Goal: Find specific page/section: Find specific page/section

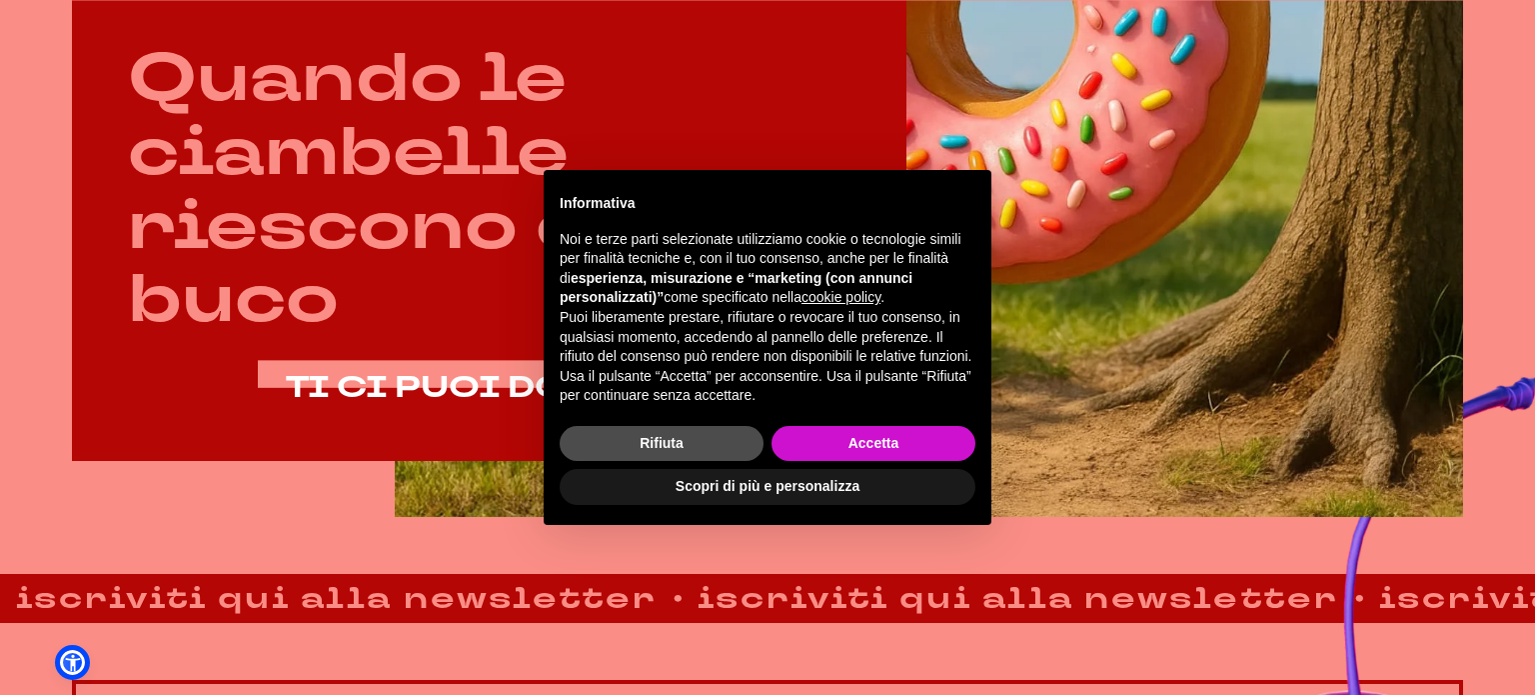
scroll to position [1100, 0]
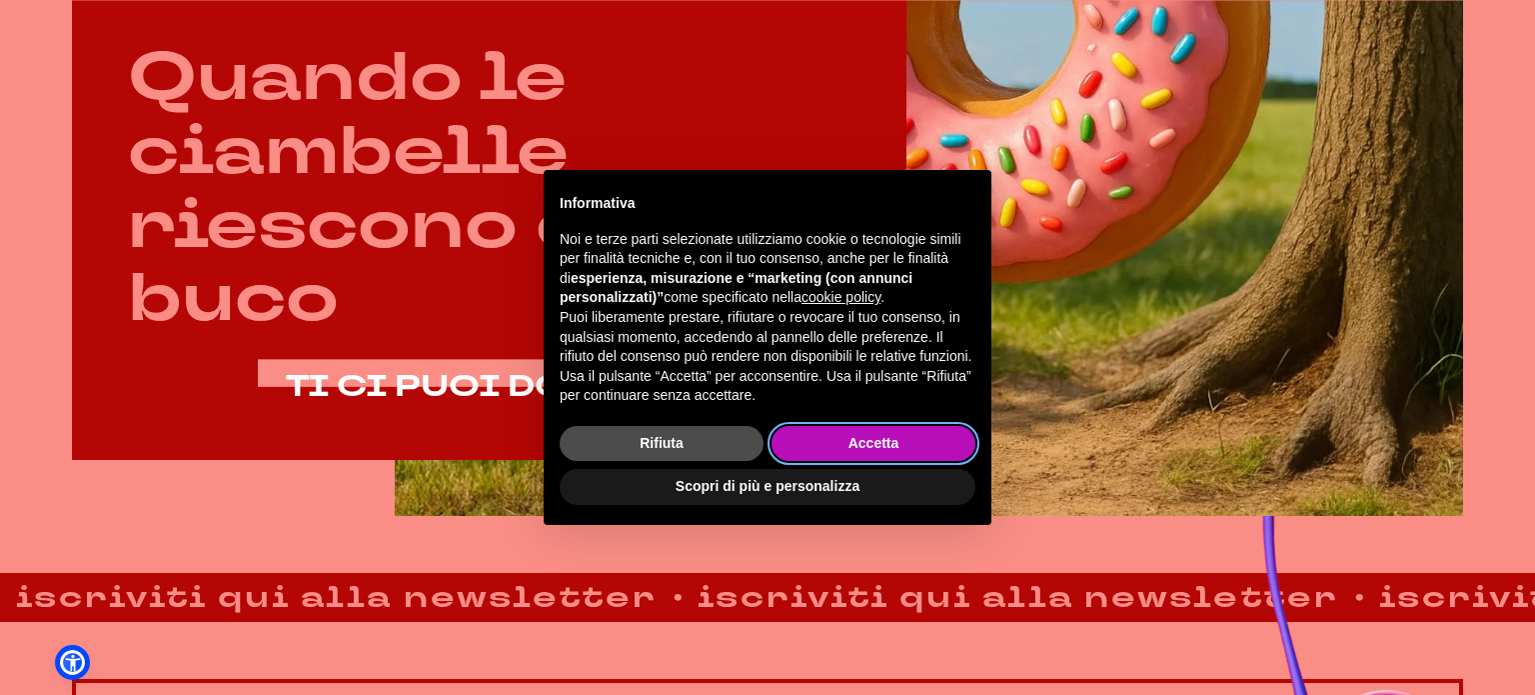
click at [890, 442] on button "Accetta" at bounding box center [874, 444] width 204 height 36
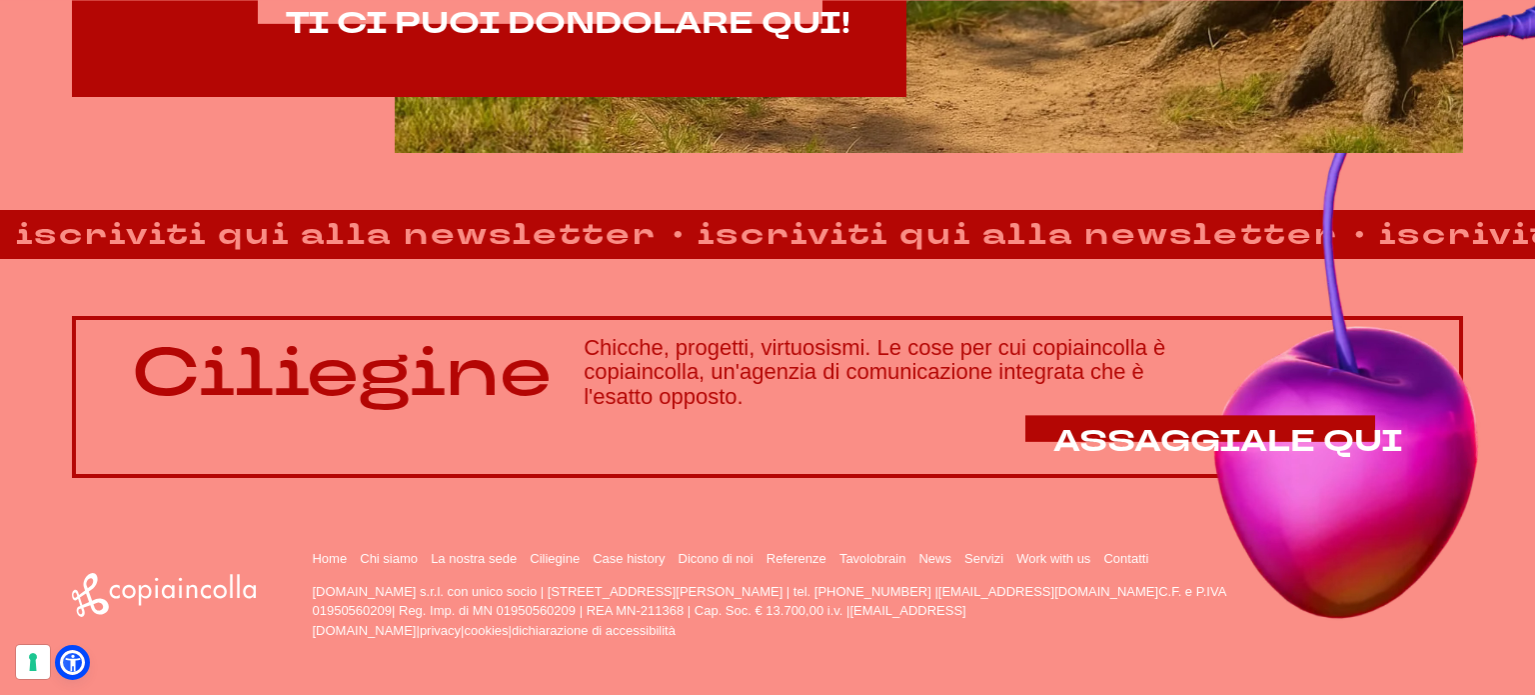
scroll to position [1463, 0]
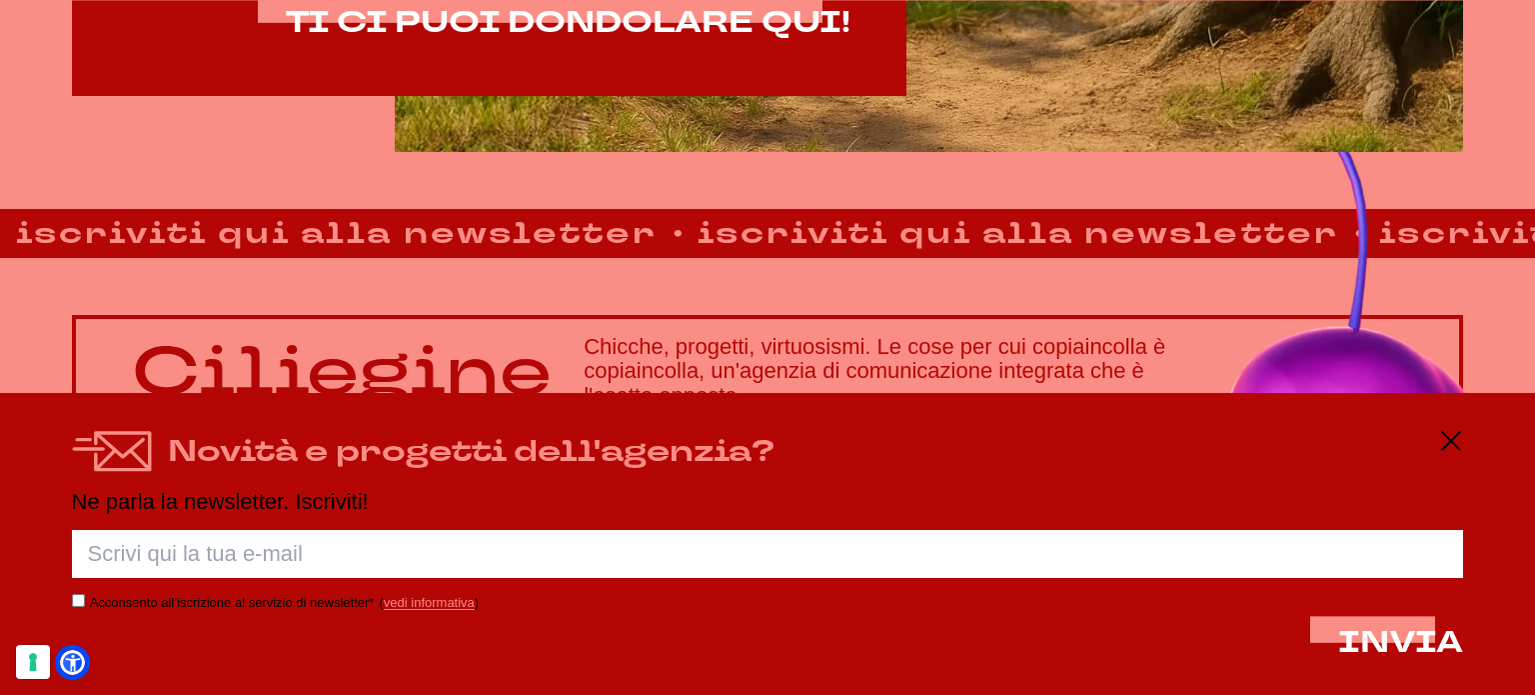
click at [1463, 440] on div "Novità e progetti dell'agenzia? Ne parla la newsletter. Iscriviti! Porca palett…" at bounding box center [767, 544] width 1535 height 302
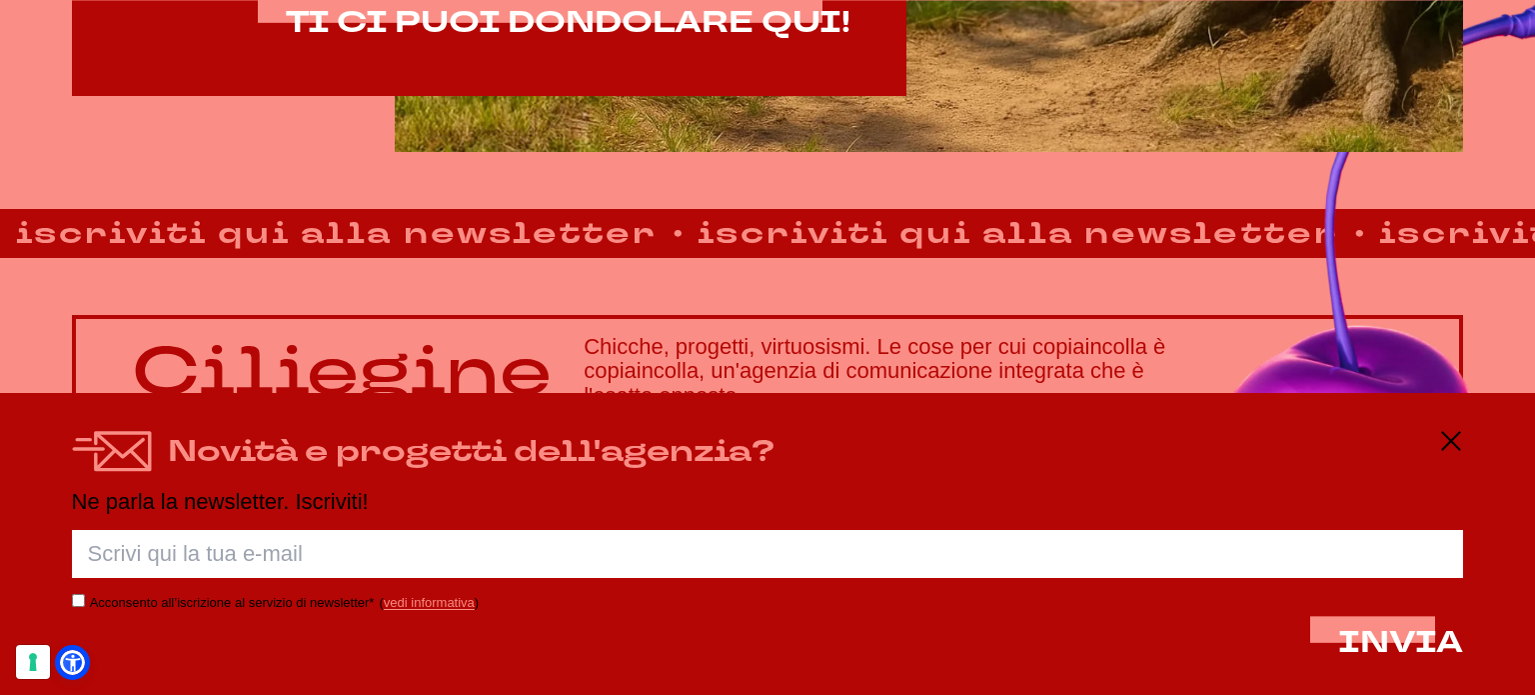
click at [1463, 440] on div "Novità e progetti dell'agenzia? Ne parla la newsletter. Iscriviti! Porca palett…" at bounding box center [767, 544] width 1535 height 302
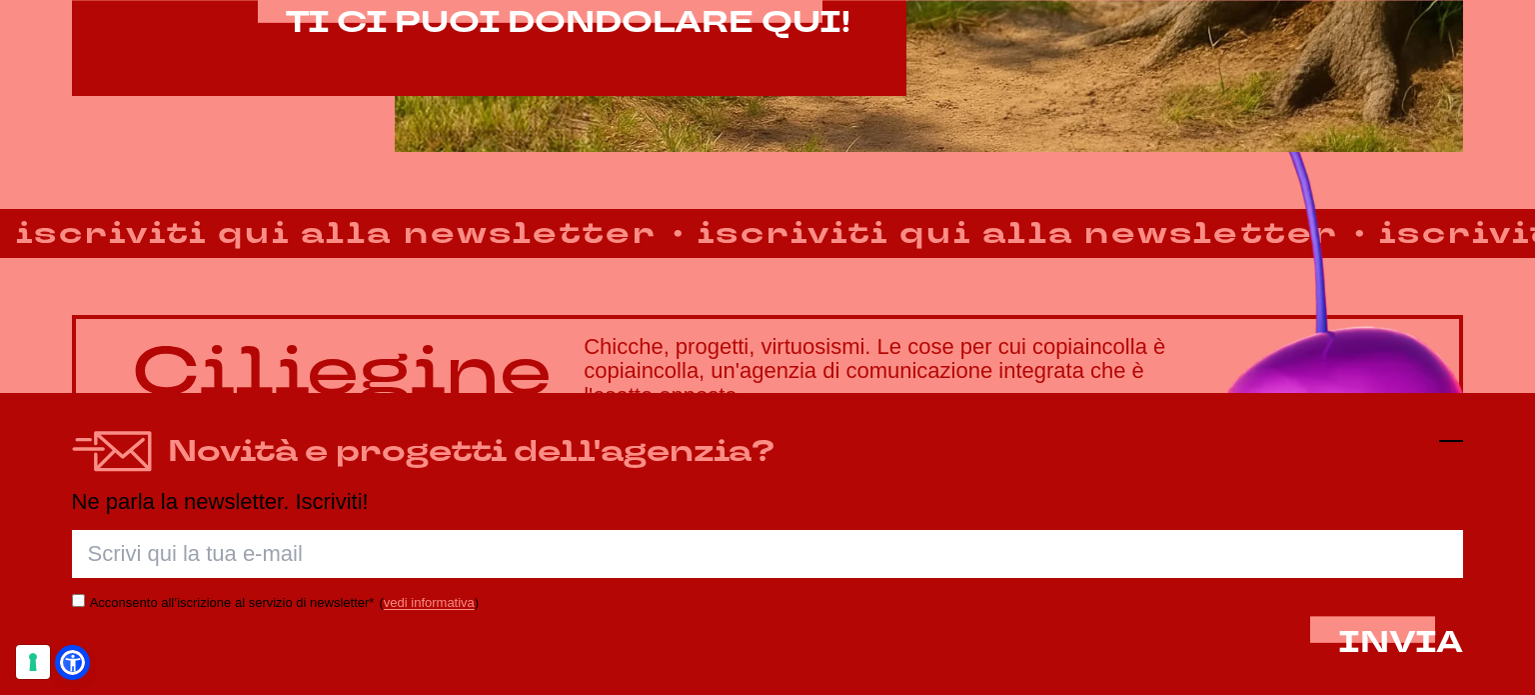
click at [1460, 441] on line at bounding box center [1451, 441] width 24 height 0
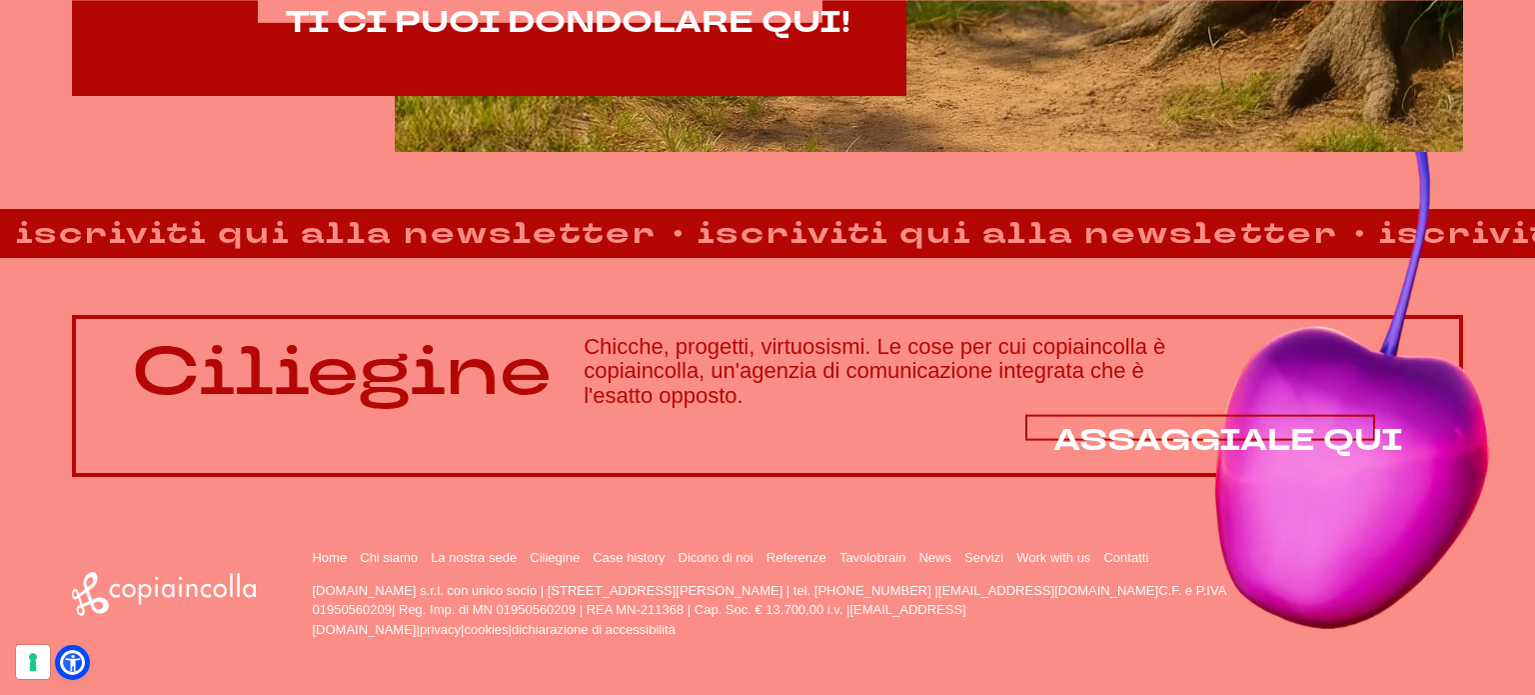
click at [1237, 439] on span "ASSAGGIALE QUI" at bounding box center [1229, 440] width 350 height 41
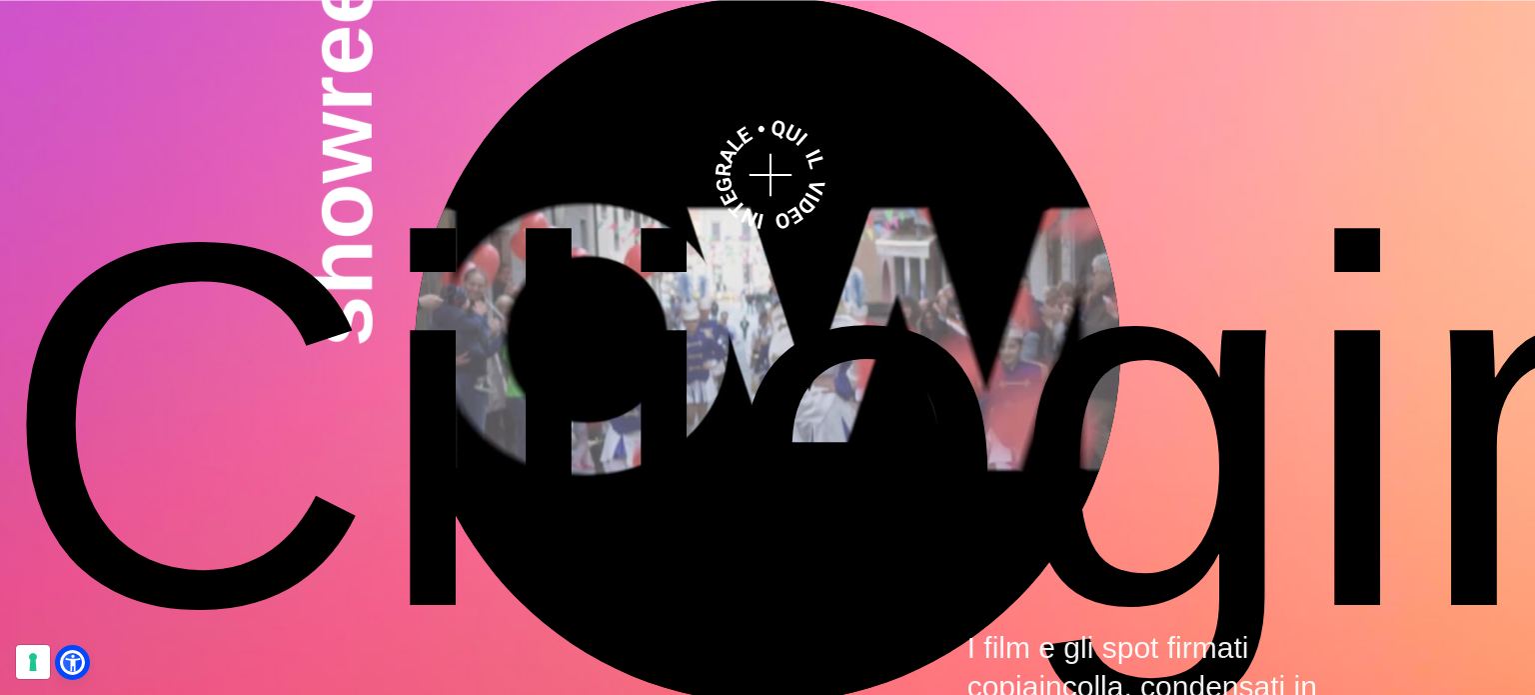
scroll to position [5498, 0]
